Goal: Task Accomplishment & Management: Use online tool/utility

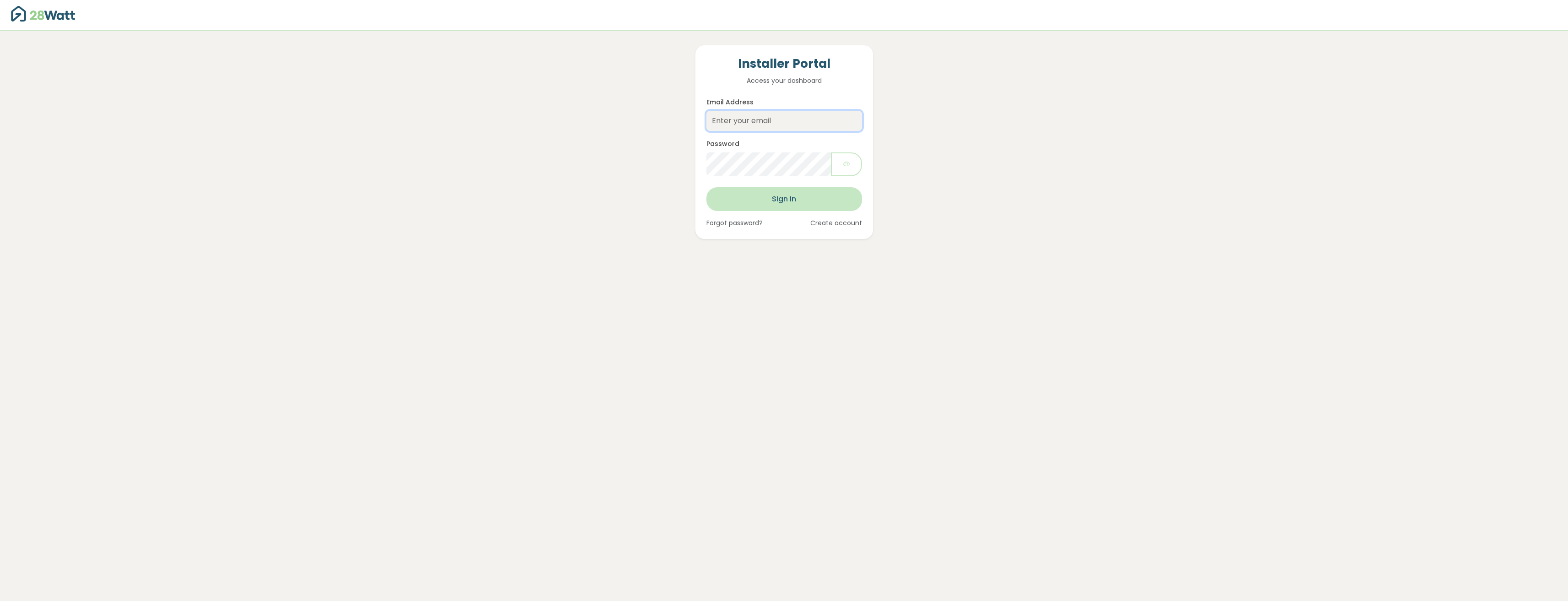
type input "[PERSON_NAME][EMAIL_ADDRESS][DOMAIN_NAME]"
click at [777, 200] on button "Sign In" at bounding box center [784, 199] width 156 height 24
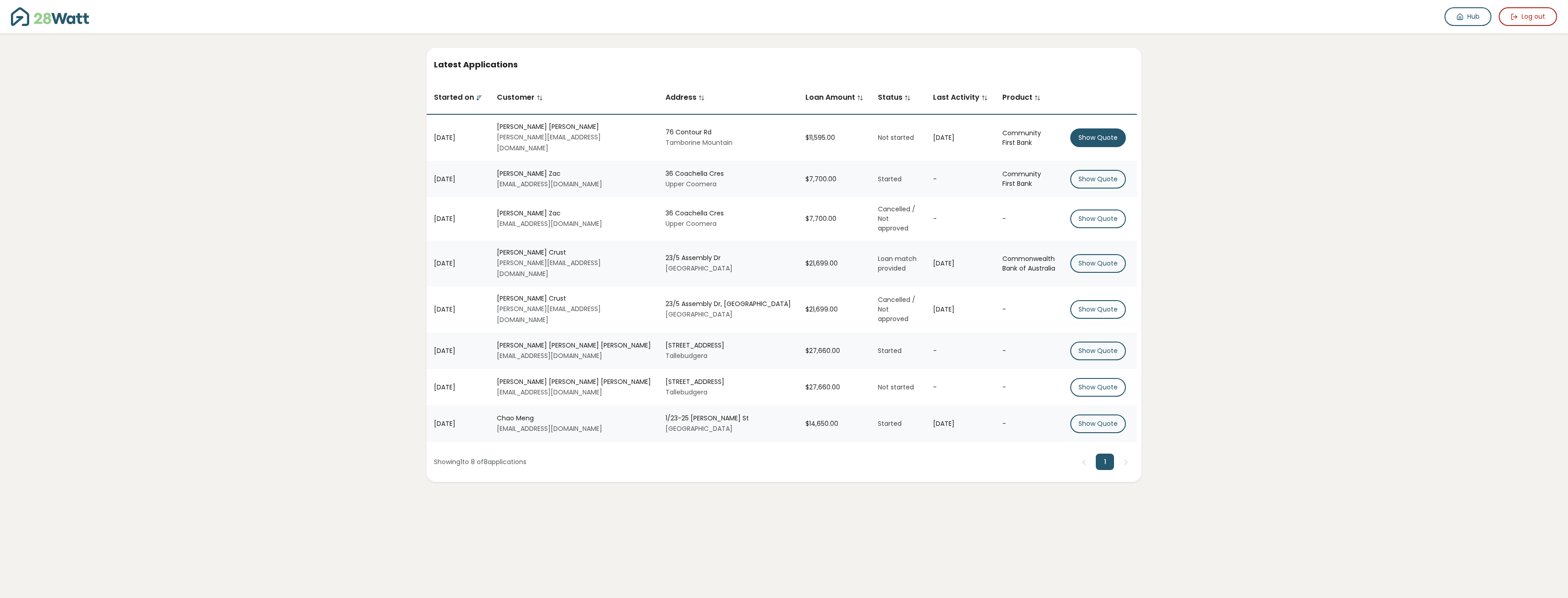
click at [1100, 133] on button "Show Quote" at bounding box center [1097, 137] width 56 height 19
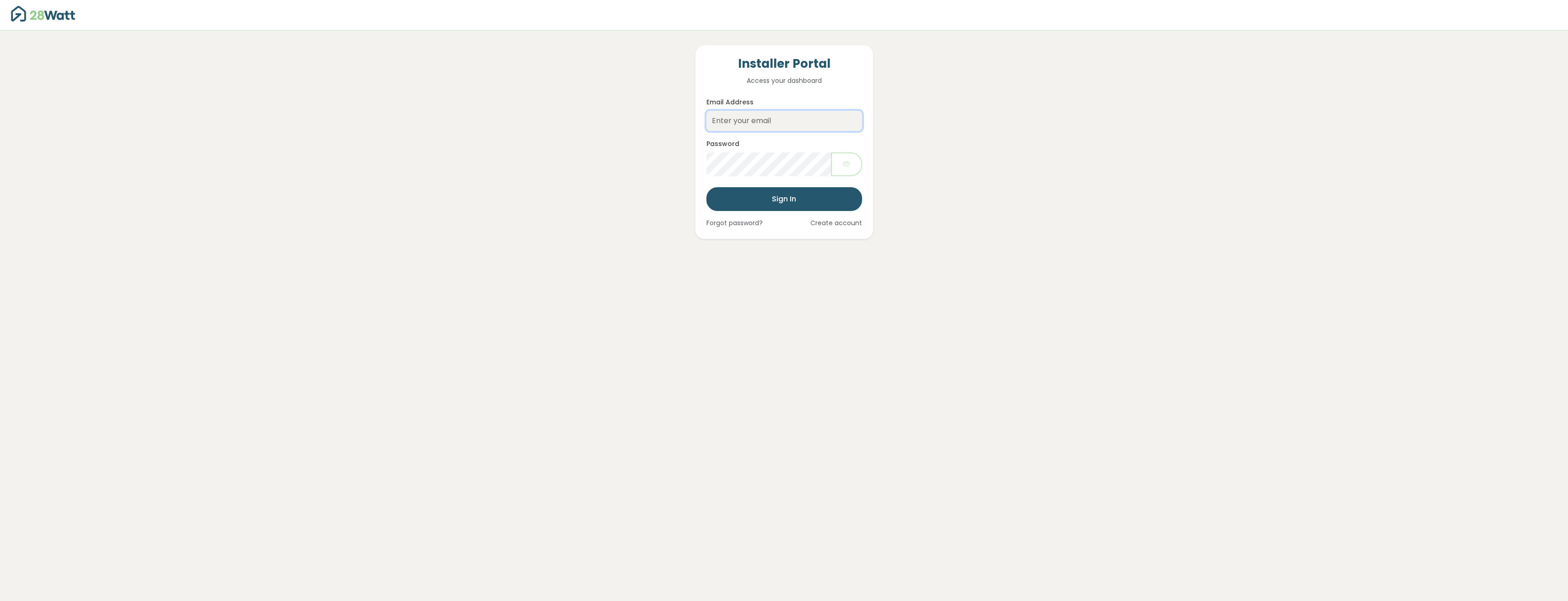
type input "[PERSON_NAME][EMAIL_ADDRESS][DOMAIN_NAME]"
click at [780, 200] on button "Sign In" at bounding box center [784, 199] width 156 height 24
